Goal: Use online tool/utility: Utilize a website feature to perform a specific function

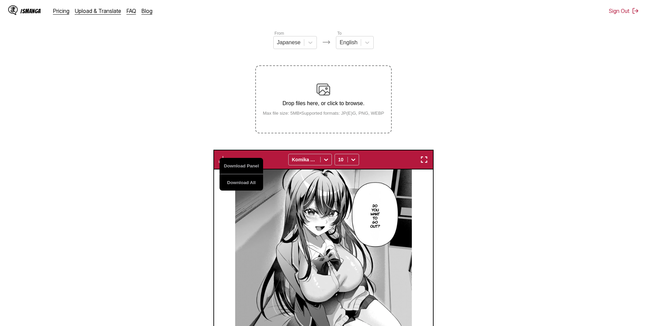
scroll to position [36, 0]
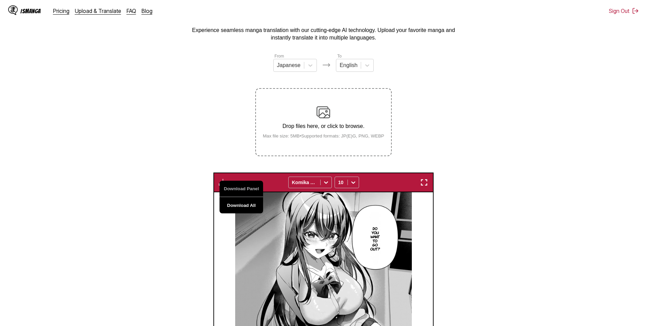
click at [241, 206] on button "Download All" at bounding box center [242, 205] width 44 height 16
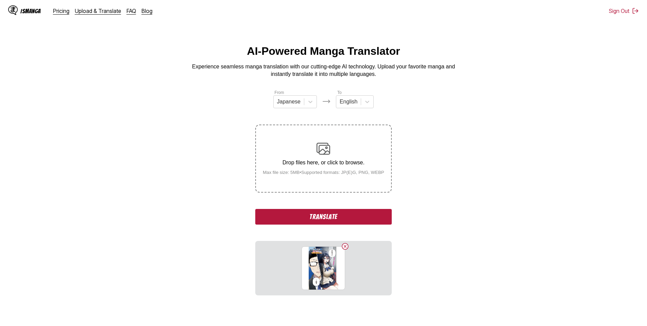
click at [328, 216] on button "Translate" at bounding box center [323, 217] width 136 height 16
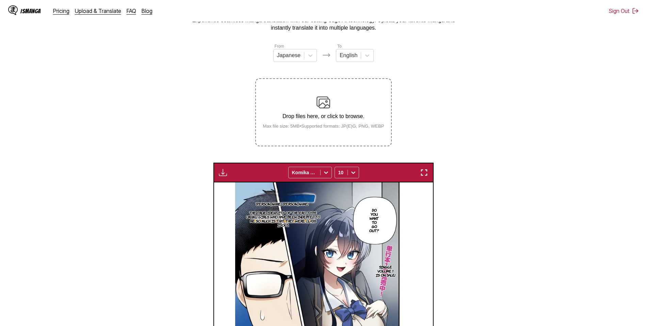
scroll to position [12, 0]
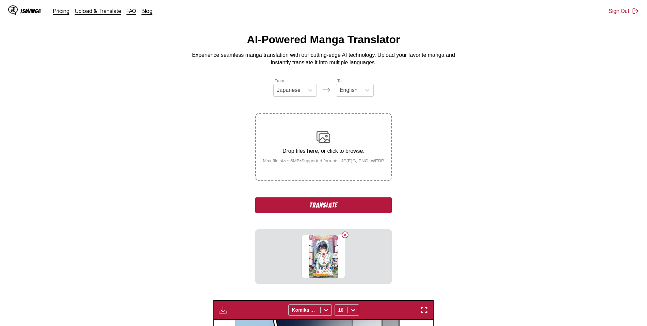
click at [319, 205] on button "Translate" at bounding box center [323, 205] width 136 height 16
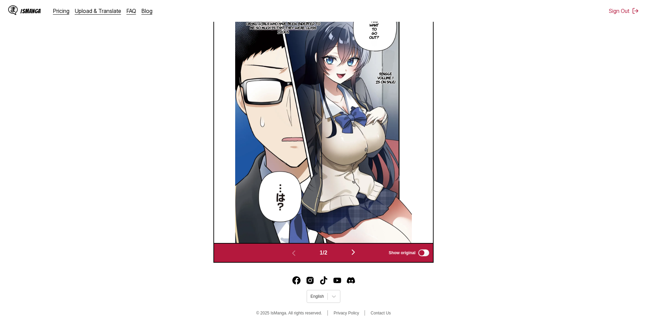
scroll to position [241, 0]
click at [355, 251] on img "button" at bounding box center [353, 252] width 8 height 8
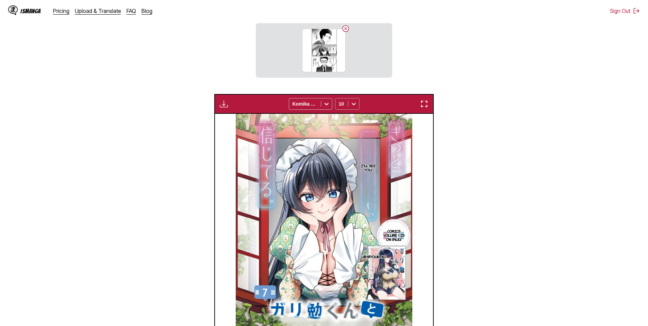
scroll to position [124, 0]
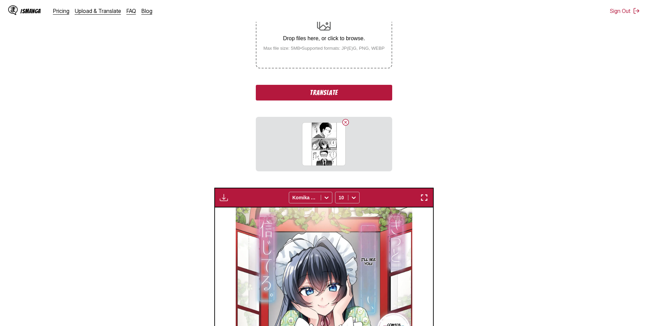
click at [331, 93] on button "Translate" at bounding box center [324, 93] width 136 height 16
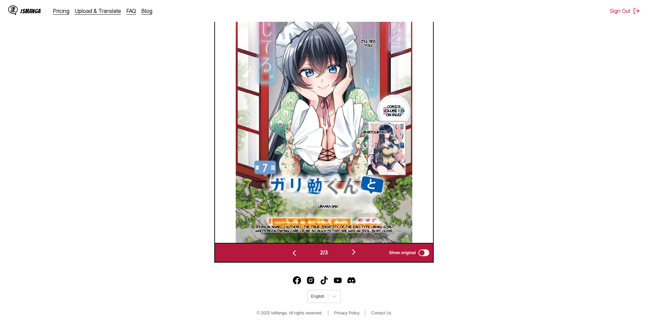
scroll to position [241, 0]
click at [356, 253] on img "button" at bounding box center [354, 252] width 8 height 8
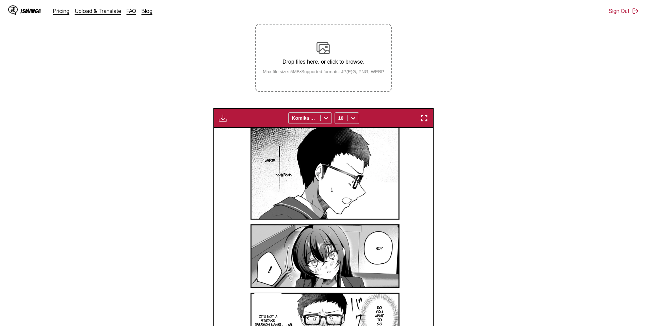
scroll to position [60, 0]
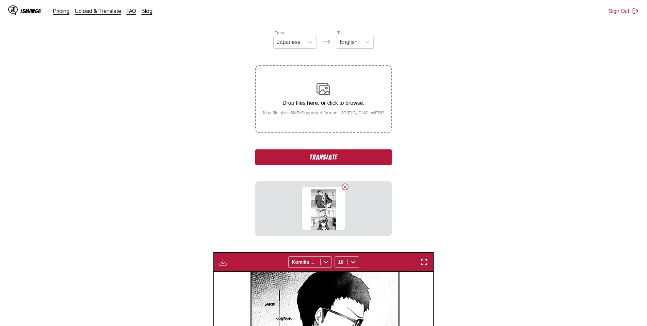
click at [323, 162] on button "Translate" at bounding box center [323, 157] width 136 height 16
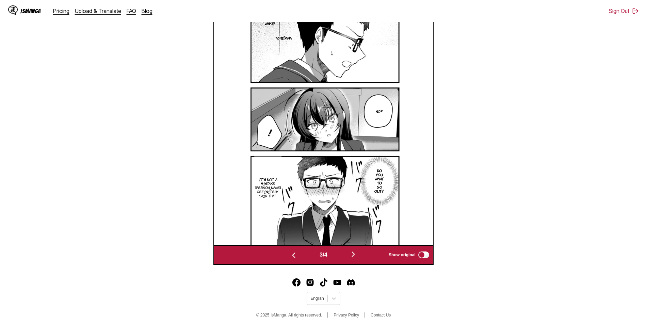
scroll to position [265, 0]
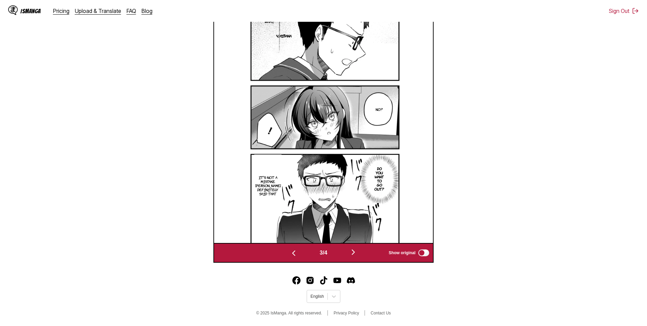
click at [356, 251] on img "button" at bounding box center [353, 252] width 8 height 8
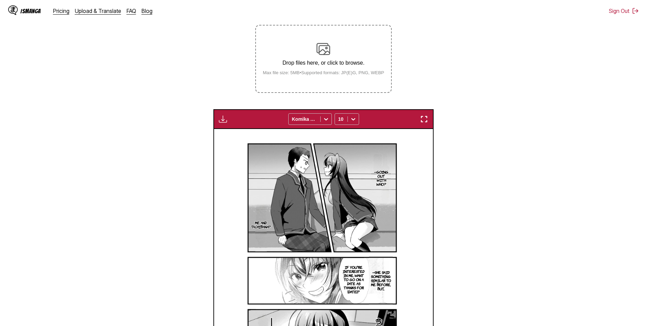
scroll to position [60, 0]
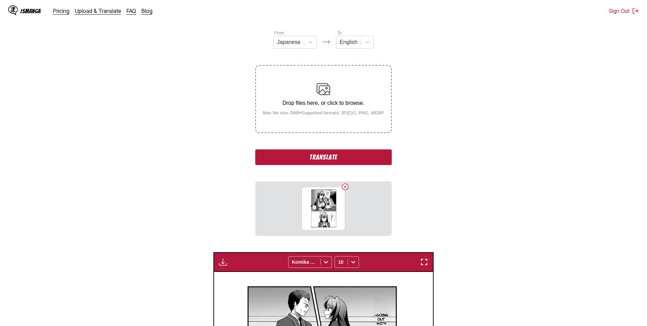
click at [323, 157] on button "Translate" at bounding box center [323, 157] width 136 height 16
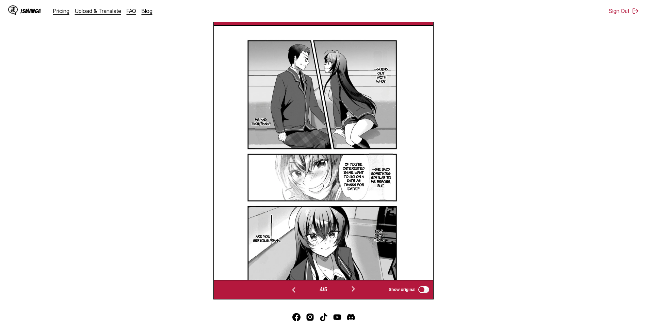
scroll to position [241, 0]
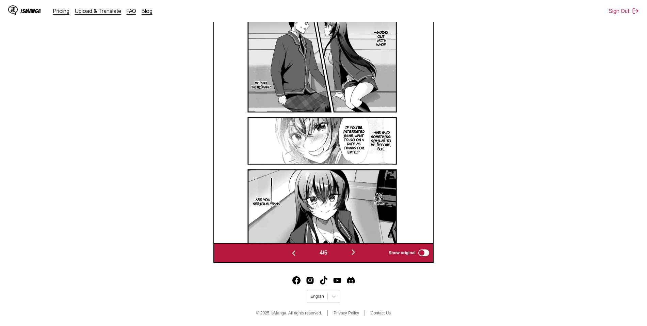
click at [354, 252] on img "button" at bounding box center [353, 252] width 8 height 8
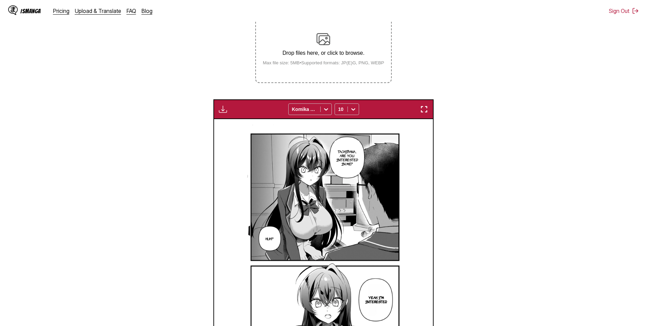
scroll to position [94, 0]
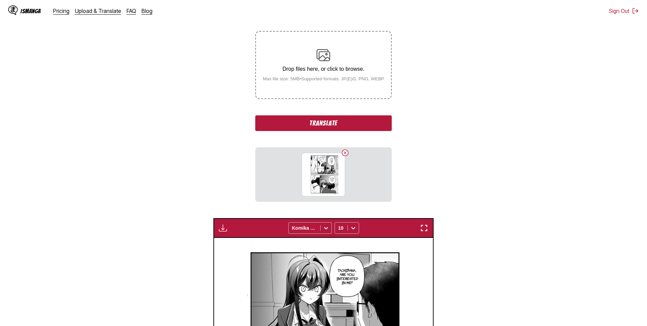
click at [320, 121] on button "Translate" at bounding box center [323, 123] width 136 height 16
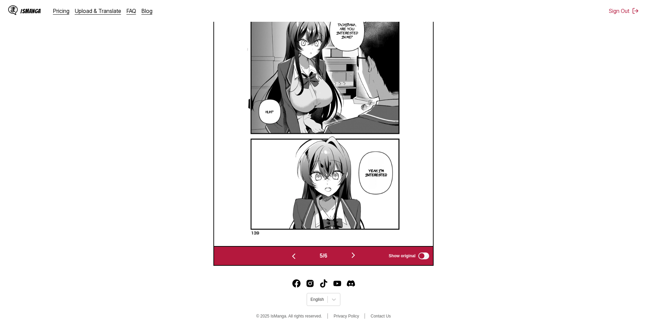
scroll to position [241, 0]
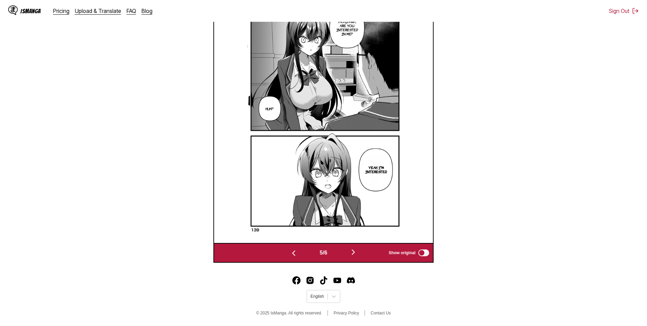
click at [356, 251] on img "button" at bounding box center [353, 252] width 8 height 8
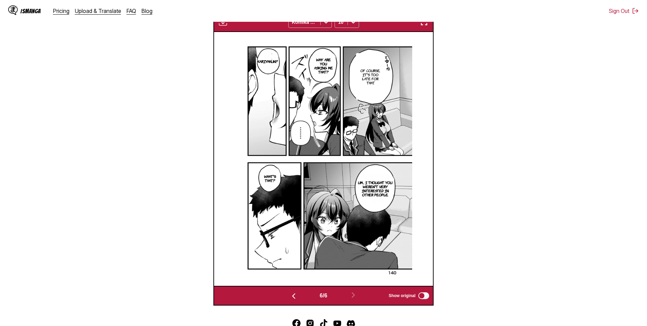
scroll to position [60, 0]
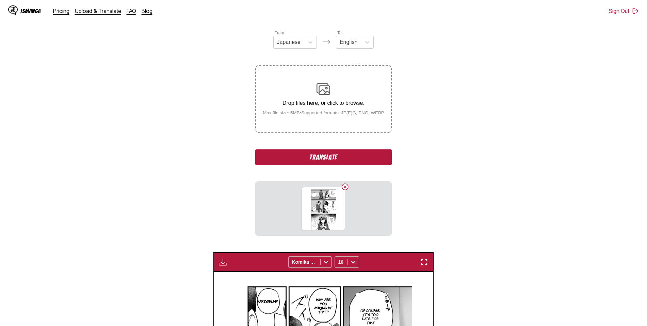
click at [323, 157] on button "Translate" at bounding box center [323, 157] width 136 height 16
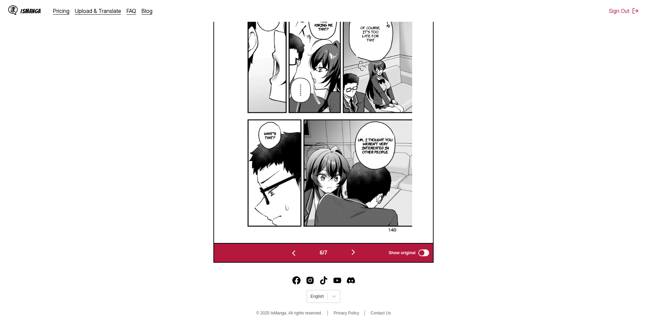
scroll to position [240, 0]
click at [355, 253] on img "button" at bounding box center [353, 252] width 8 height 8
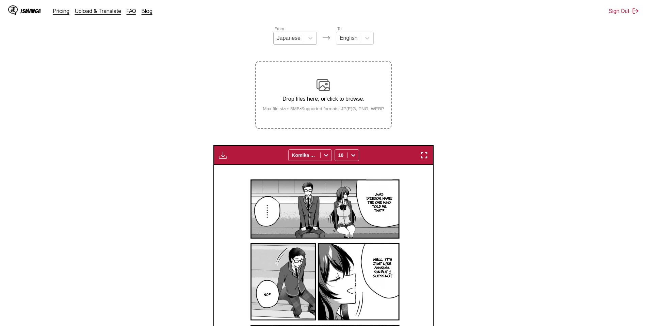
scroll to position [60, 0]
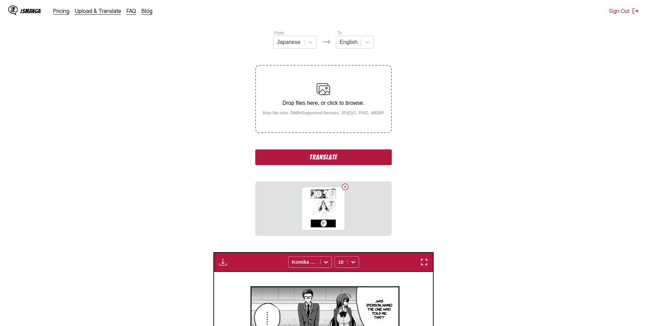
click at [318, 157] on button "Translate" at bounding box center [323, 157] width 136 height 16
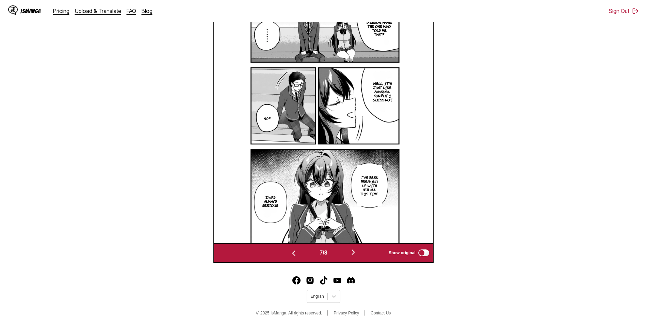
scroll to position [241, 0]
click at [355, 251] on img "button" at bounding box center [353, 252] width 8 height 8
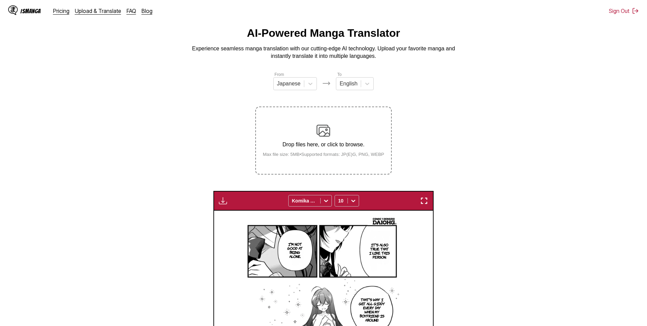
scroll to position [0, 0]
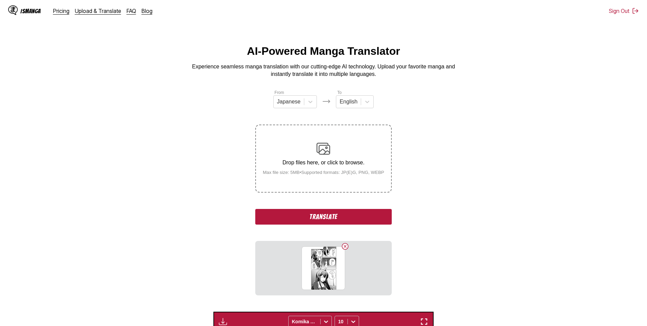
click at [339, 216] on button "Translate" at bounding box center [323, 217] width 136 height 16
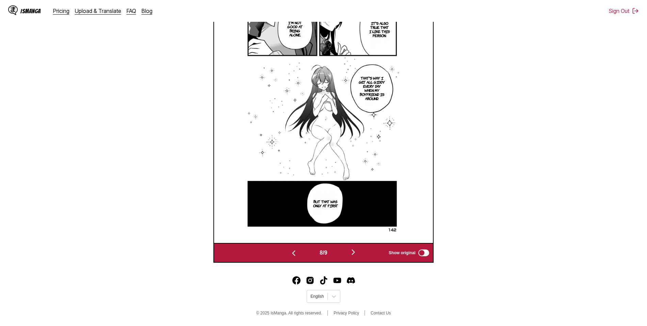
scroll to position [241, 0]
click at [356, 251] on img "button" at bounding box center [353, 252] width 8 height 8
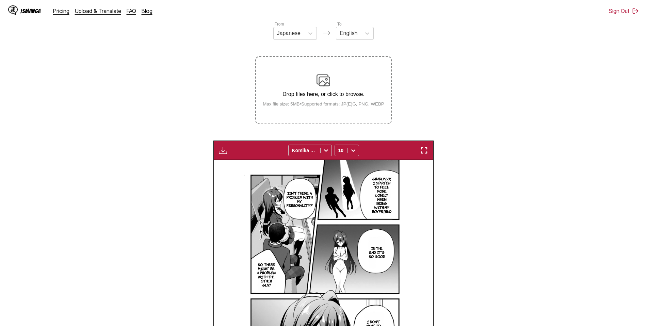
scroll to position [60, 0]
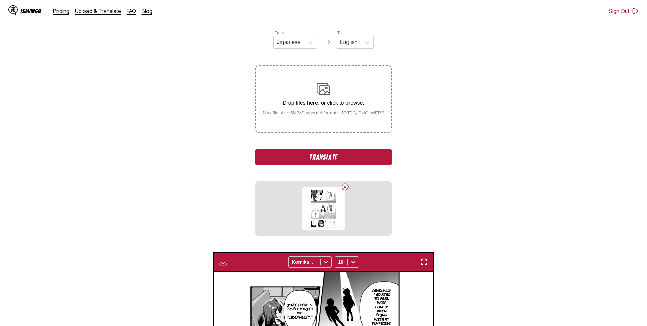
click at [332, 160] on button "Translate" at bounding box center [323, 157] width 136 height 16
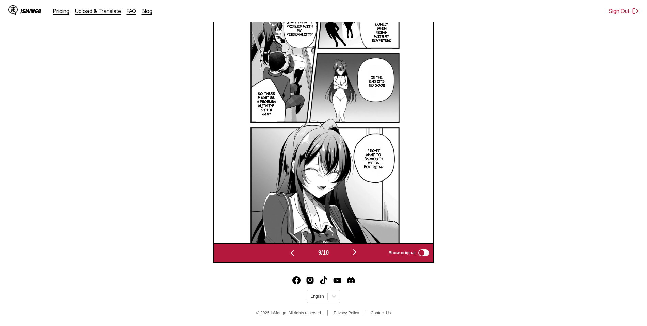
scroll to position [241, 0]
click at [356, 251] on img "button" at bounding box center [355, 252] width 8 height 8
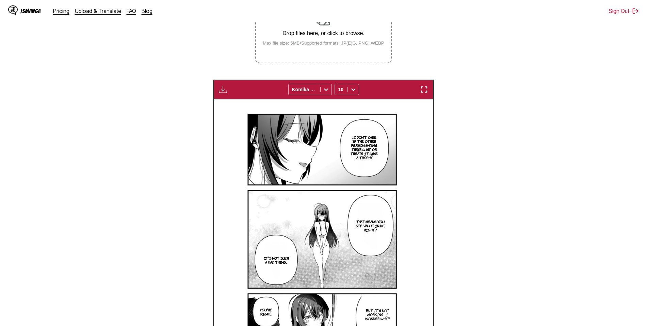
scroll to position [94, 0]
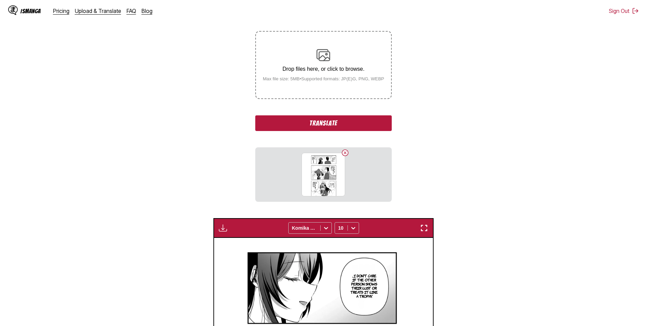
click at [325, 120] on button "Translate" at bounding box center [323, 123] width 136 height 16
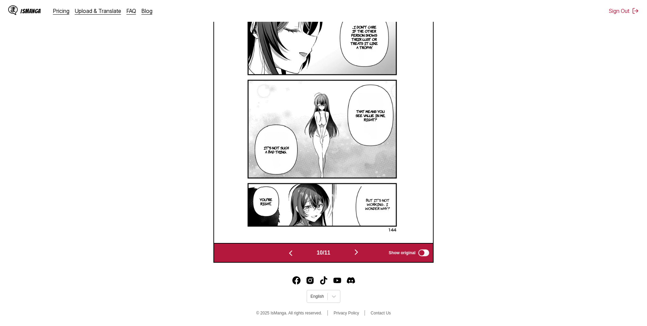
scroll to position [241, 0]
click at [358, 252] on img "button" at bounding box center [356, 252] width 8 height 8
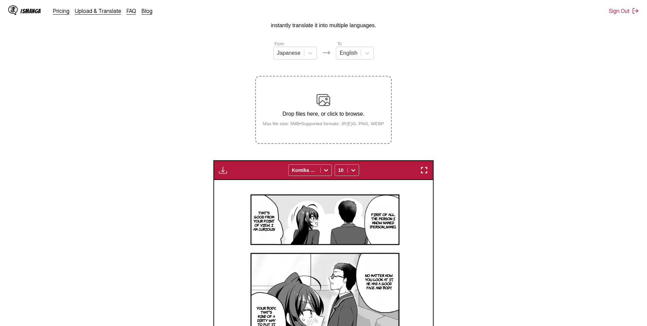
scroll to position [36, 0]
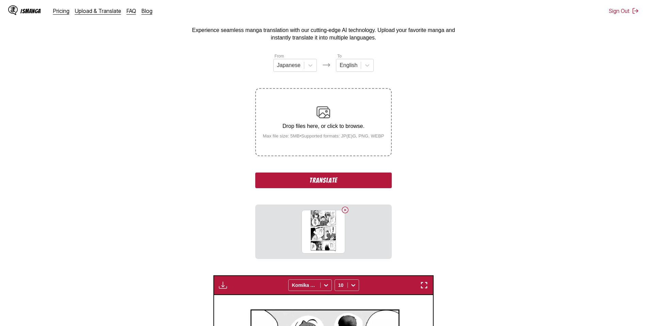
click at [318, 178] on button "Translate" at bounding box center [323, 181] width 136 height 16
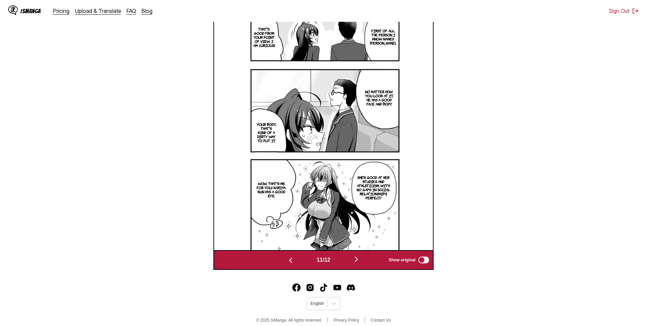
scroll to position [265, 0]
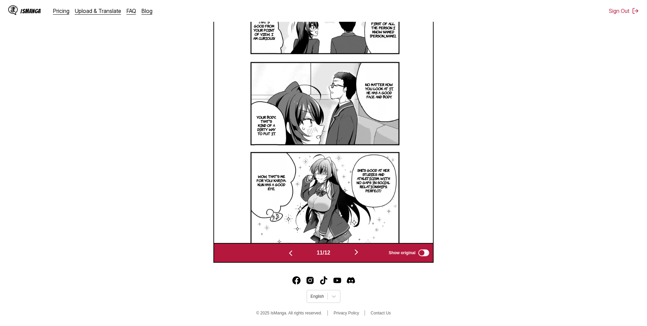
click at [358, 252] on img "button" at bounding box center [356, 252] width 8 height 8
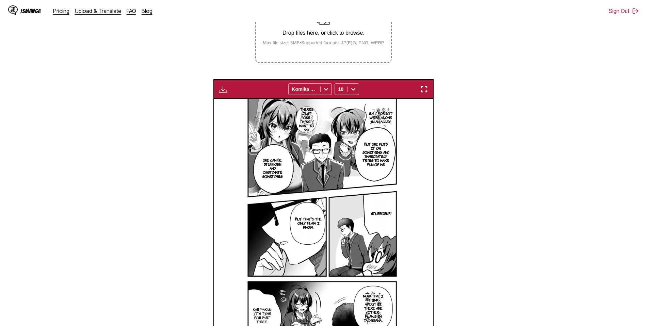
scroll to position [60, 0]
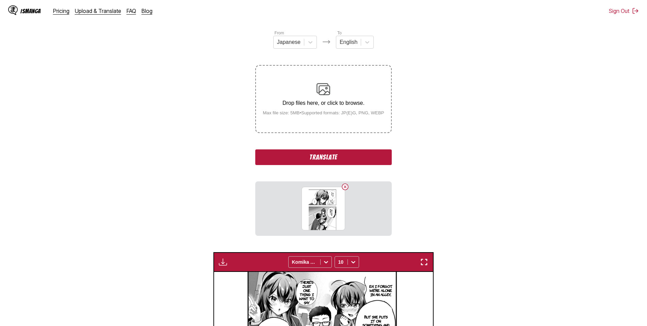
click at [328, 157] on button "Translate" at bounding box center [323, 157] width 136 height 16
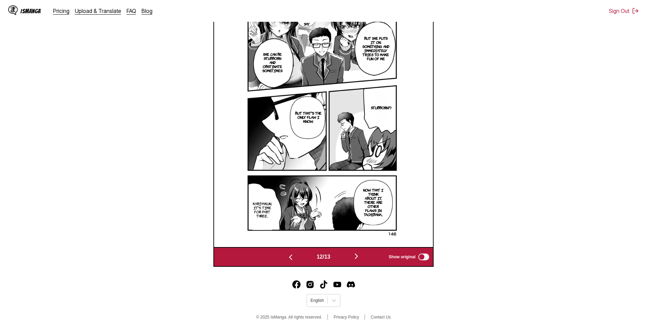
scroll to position [264, 0]
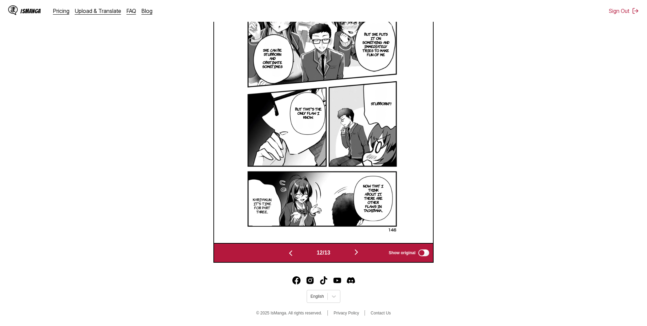
click at [357, 254] on img "button" at bounding box center [356, 252] width 8 height 8
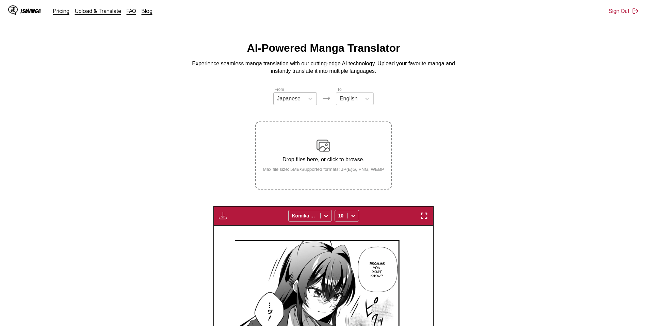
scroll to position [0, 0]
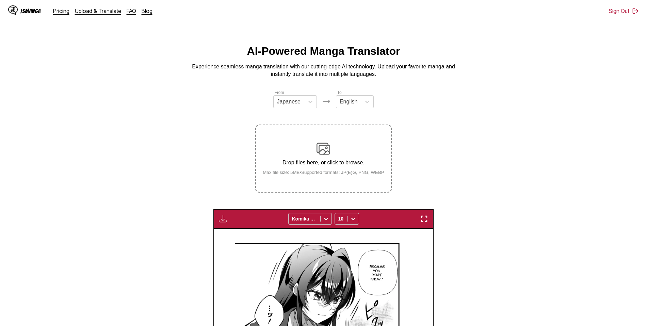
click at [223, 219] on img "button" at bounding box center [223, 219] width 8 height 8
click at [238, 241] on button "Download All" at bounding box center [242, 242] width 44 height 16
click at [239, 242] on button "Download All" at bounding box center [242, 242] width 44 height 16
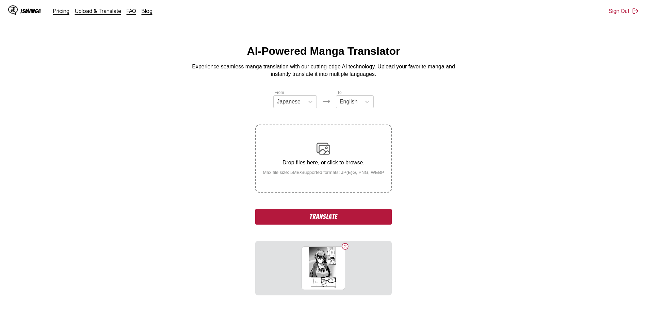
click at [322, 215] on button "Translate" at bounding box center [323, 217] width 136 height 16
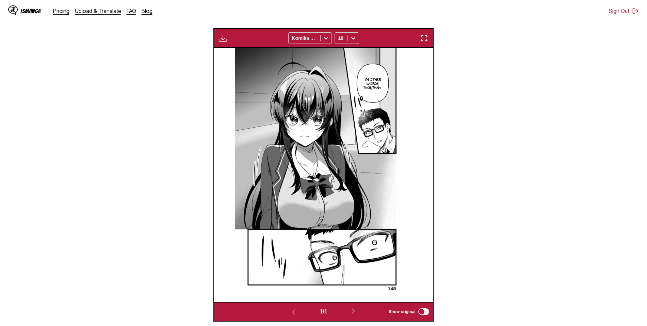
scroll to position [70, 0]
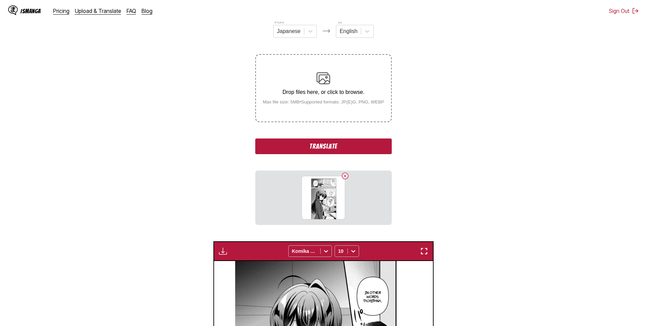
drag, startPoint x: 317, startPoint y: 148, endPoint x: 301, endPoint y: 0, distance: 148.9
click at [317, 148] on button "Translate" at bounding box center [323, 147] width 136 height 16
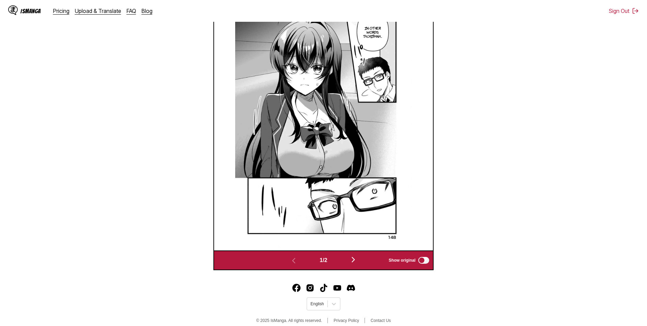
scroll to position [265, 0]
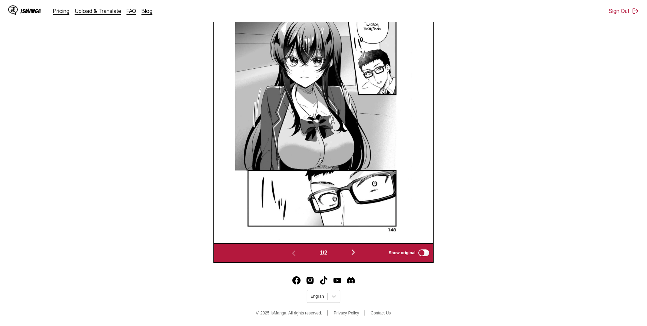
click at [354, 252] on img "button" at bounding box center [353, 252] width 8 height 8
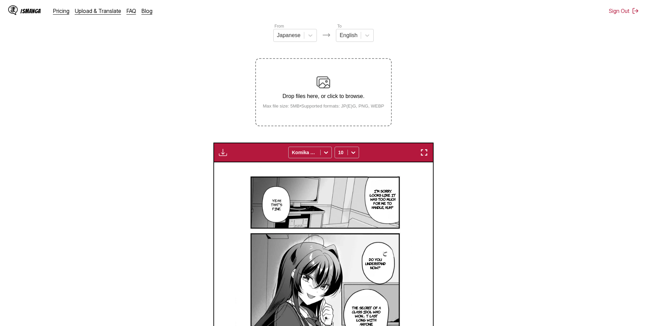
scroll to position [60, 0]
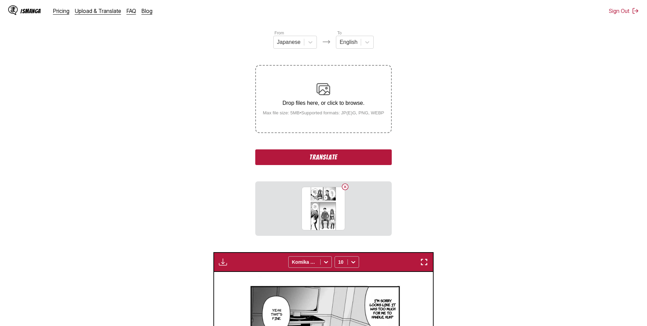
click at [318, 162] on button "Translate" at bounding box center [323, 157] width 136 height 16
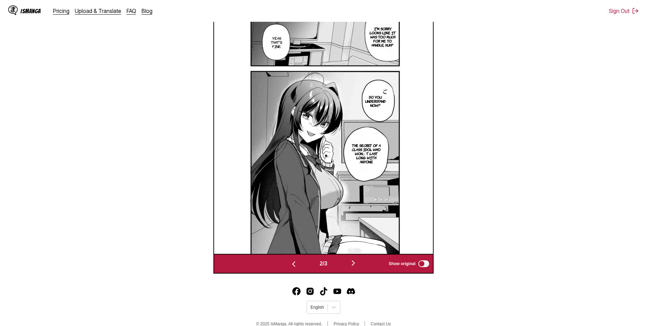
scroll to position [241, 0]
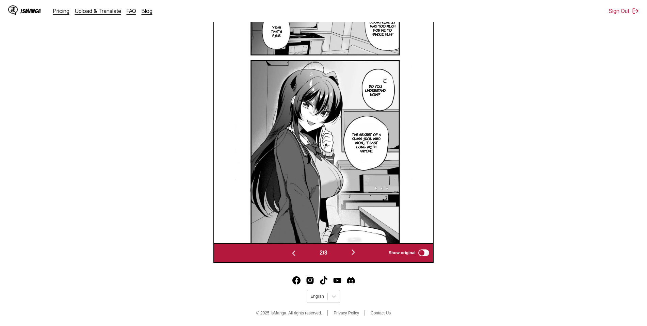
click at [355, 252] on img "button" at bounding box center [353, 252] width 8 height 8
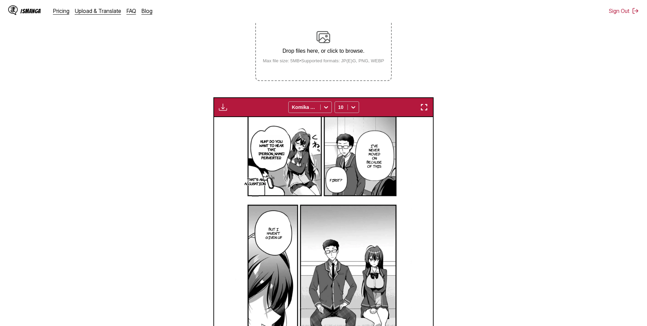
scroll to position [94, 0]
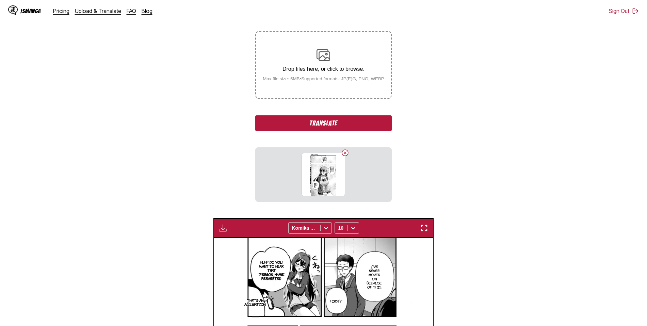
click at [333, 125] on button "Translate" at bounding box center [323, 123] width 136 height 16
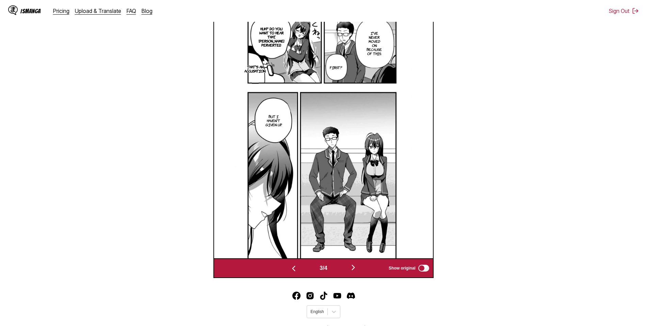
scroll to position [264, 0]
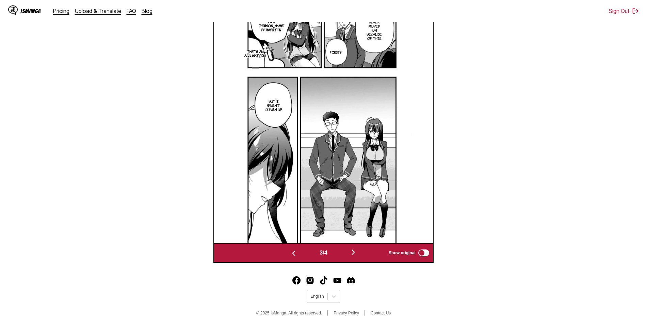
click at [354, 252] on img "button" at bounding box center [353, 252] width 8 height 8
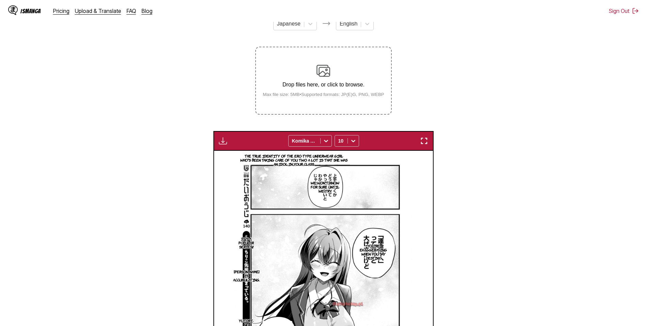
scroll to position [60, 0]
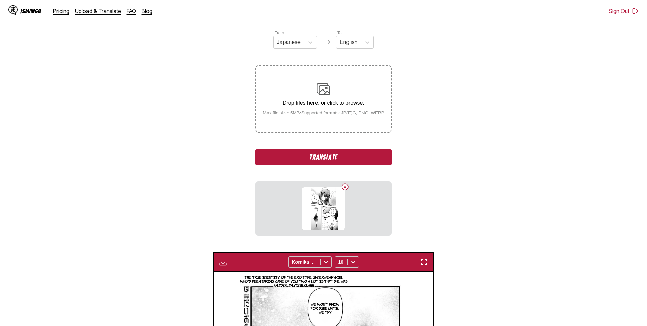
click at [324, 158] on button "Translate" at bounding box center [323, 157] width 136 height 16
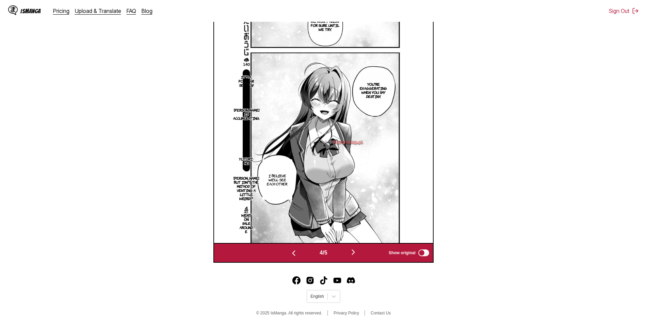
scroll to position [241, 0]
click at [356, 252] on img "button" at bounding box center [353, 252] width 8 height 8
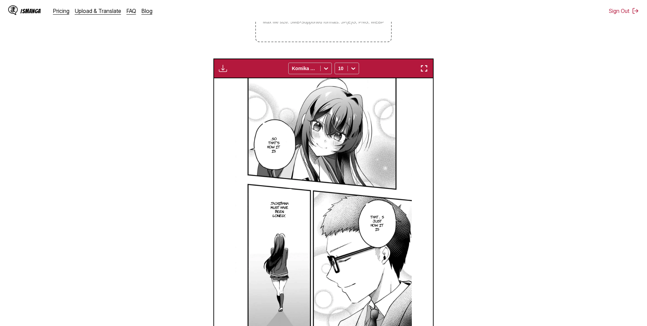
scroll to position [139, 0]
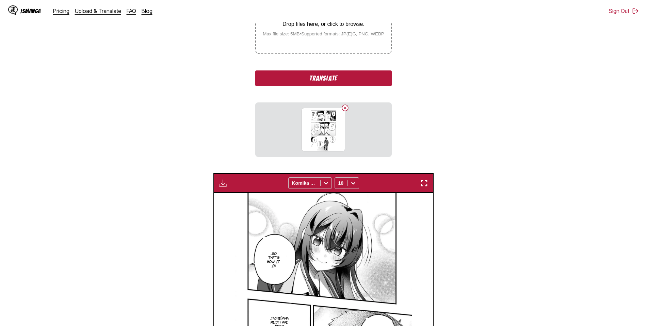
click at [329, 79] on button "Translate" at bounding box center [323, 78] width 136 height 16
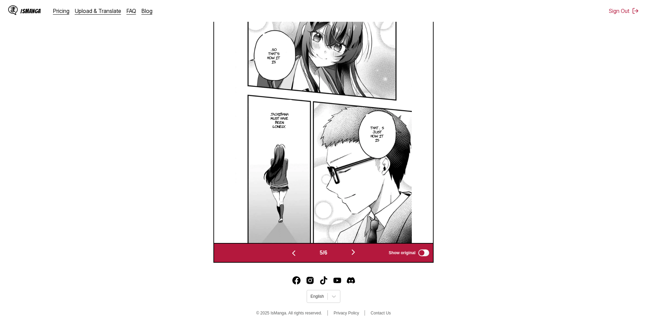
scroll to position [265, 0]
click at [354, 252] on img "button" at bounding box center [353, 252] width 8 height 8
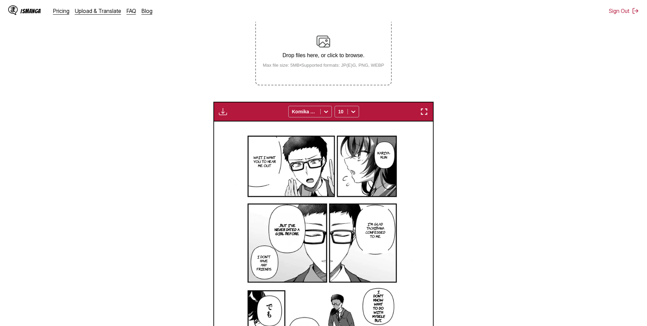
scroll to position [104, 0]
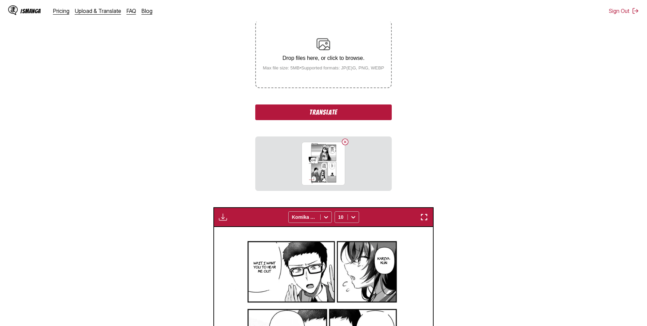
click at [334, 112] on button "Translate" at bounding box center [323, 112] width 136 height 16
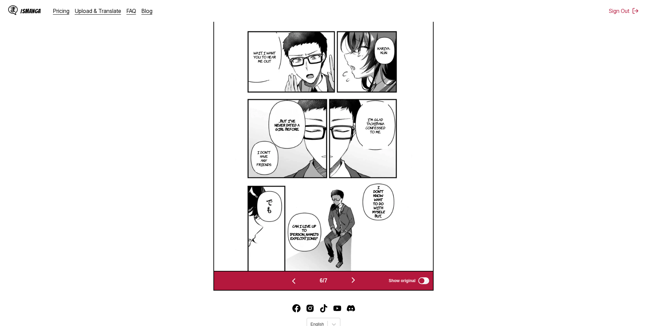
scroll to position [265, 0]
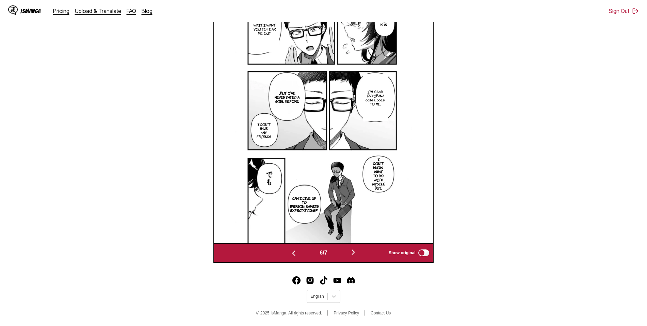
click at [355, 251] on img "button" at bounding box center [353, 252] width 8 height 8
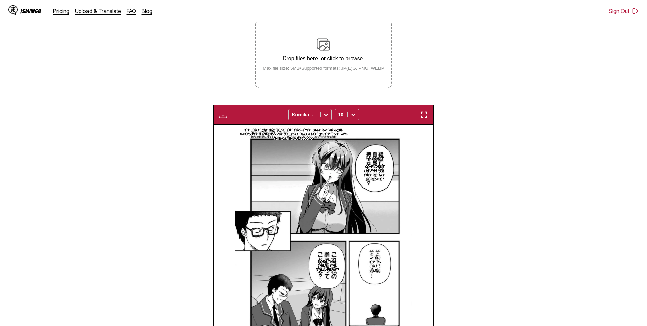
scroll to position [60, 0]
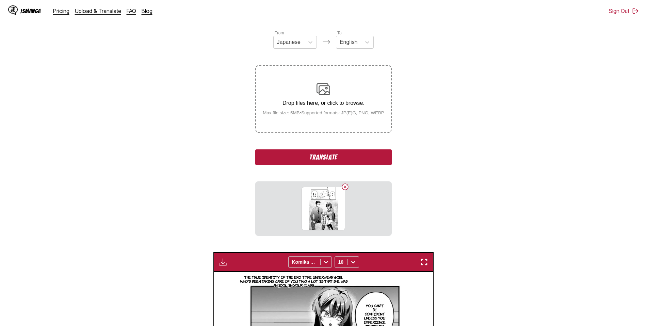
click at [332, 158] on button "Translate" at bounding box center [323, 157] width 136 height 16
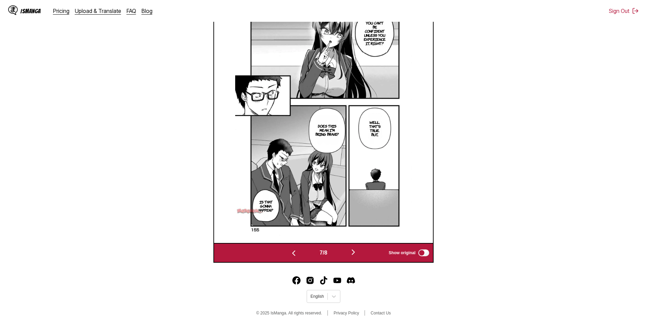
scroll to position [265, 0]
click at [356, 252] on img "button" at bounding box center [353, 252] width 8 height 8
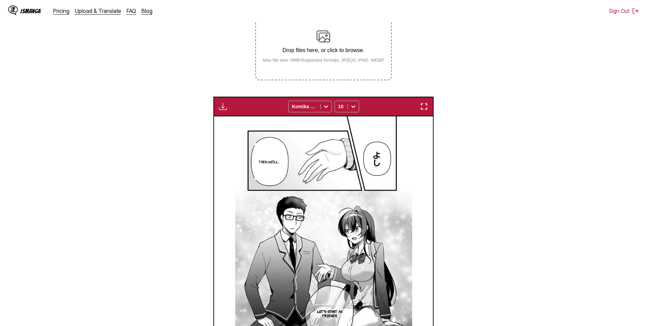
scroll to position [94, 0]
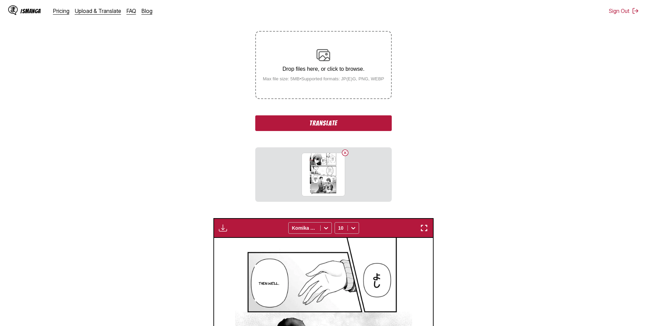
click at [321, 125] on button "Translate" at bounding box center [323, 123] width 136 height 16
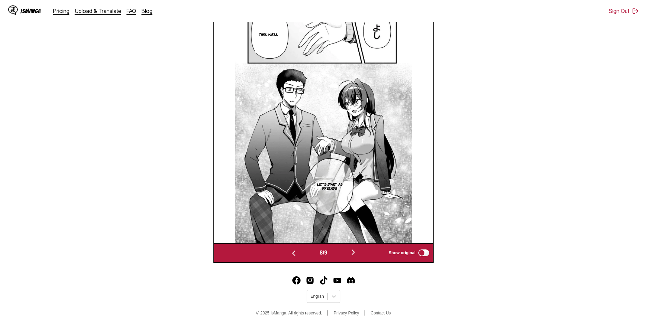
scroll to position [241, 0]
click at [354, 251] on img "button" at bounding box center [353, 252] width 8 height 8
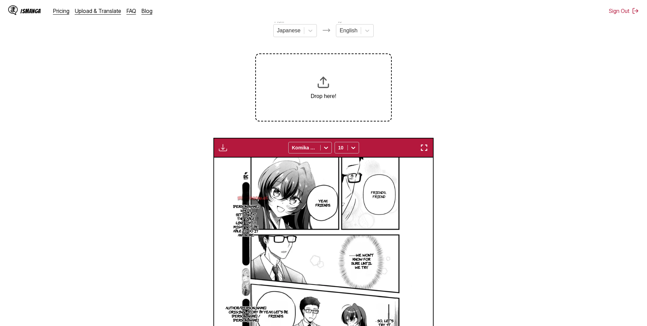
scroll to position [60, 0]
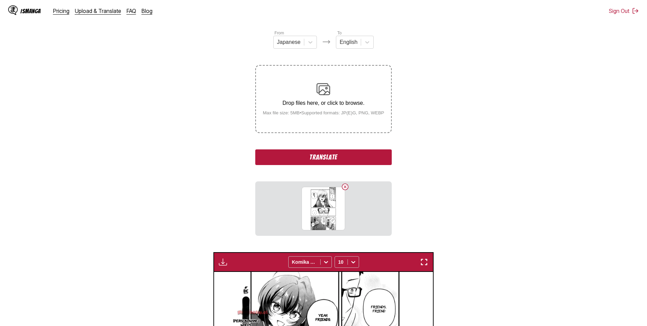
click at [323, 157] on button "Translate" at bounding box center [323, 157] width 136 height 16
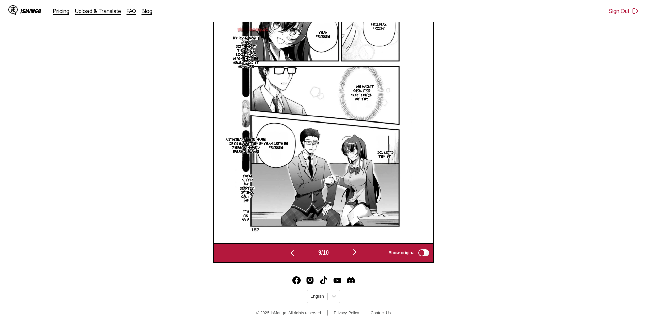
scroll to position [265, 0]
click at [356, 252] on img "button" at bounding box center [355, 252] width 8 height 8
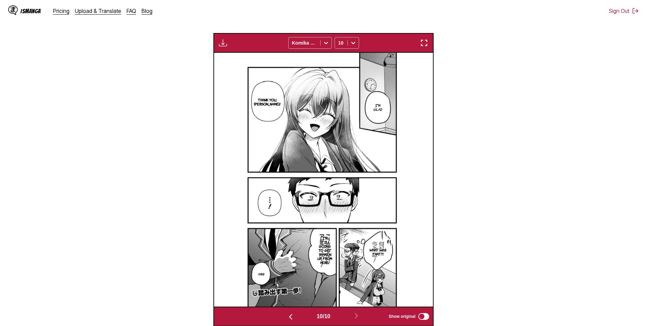
scroll to position [94, 0]
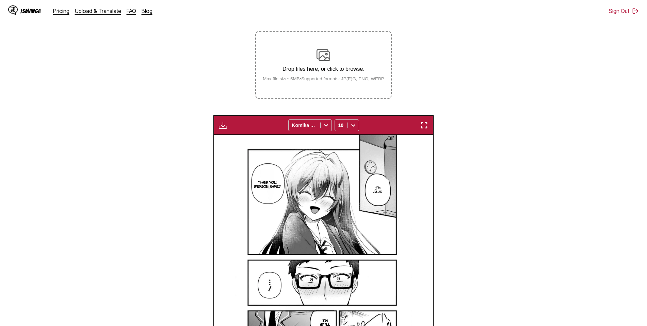
click at [225, 127] on img "button" at bounding box center [223, 125] width 8 height 8
click at [235, 147] on button "Download All" at bounding box center [242, 148] width 44 height 16
